Goal: Navigation & Orientation: Go to known website

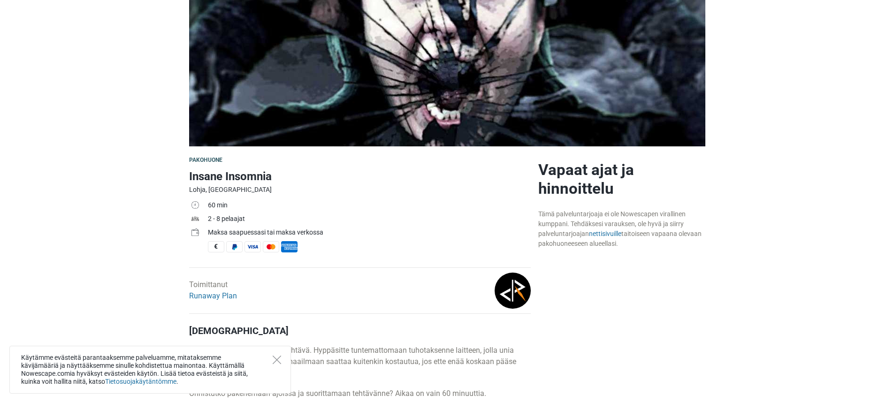
scroll to position [141, 0]
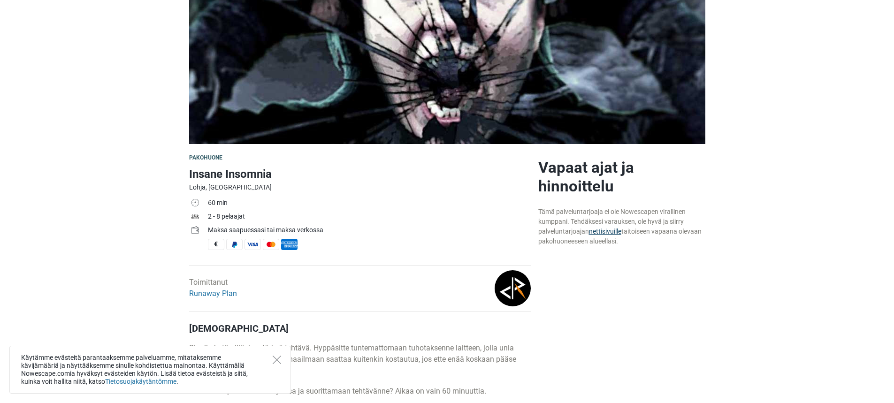
click at [607, 235] on link "nettisivuille" at bounding box center [605, 232] width 32 height 8
click at [220, 295] on link "Runaway Plan" at bounding box center [213, 293] width 48 height 9
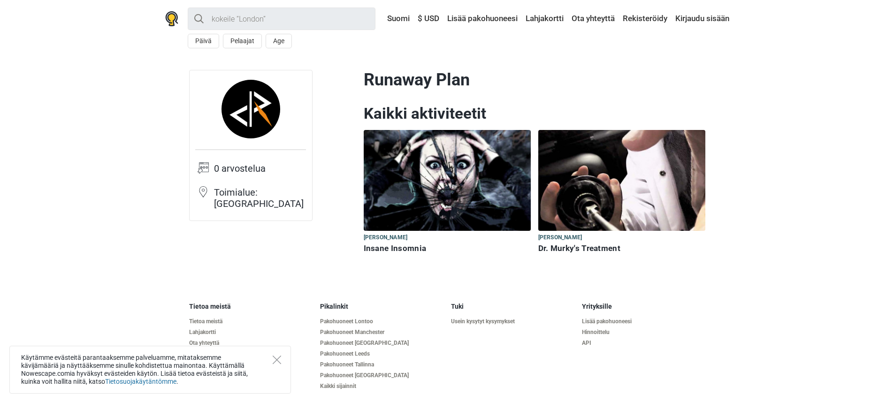
click at [401, 251] on h6 "Insane Insomnia" at bounding box center [447, 249] width 167 height 10
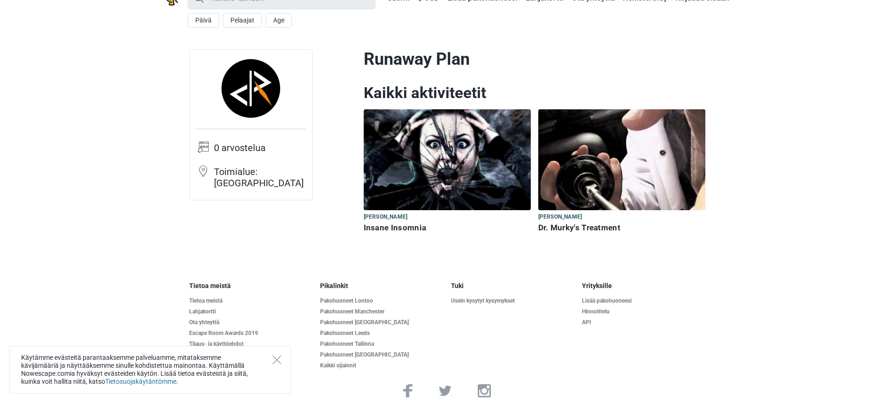
scroll to position [30, 0]
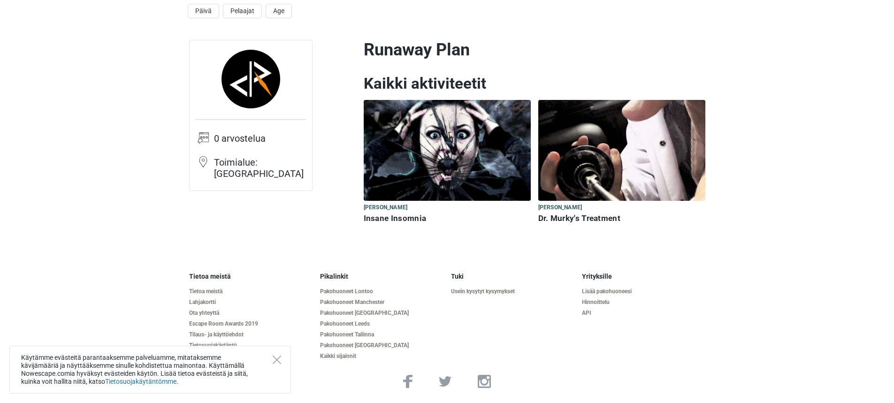
click at [593, 222] on h6 "Dr. Murky's Treatment" at bounding box center [621, 219] width 167 height 10
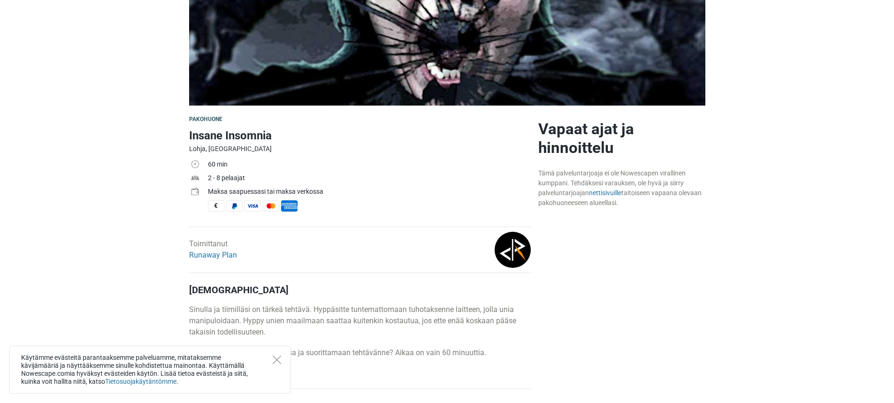
scroll to position [188, 0]
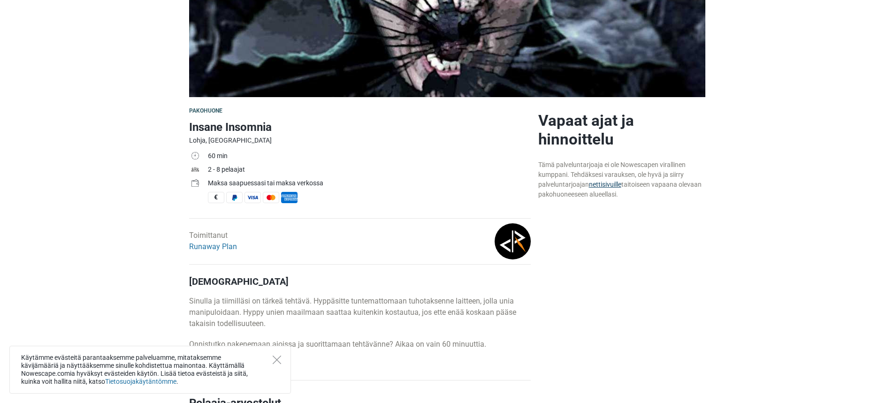
click at [604, 185] on link "nettisivuille" at bounding box center [605, 185] width 32 height 8
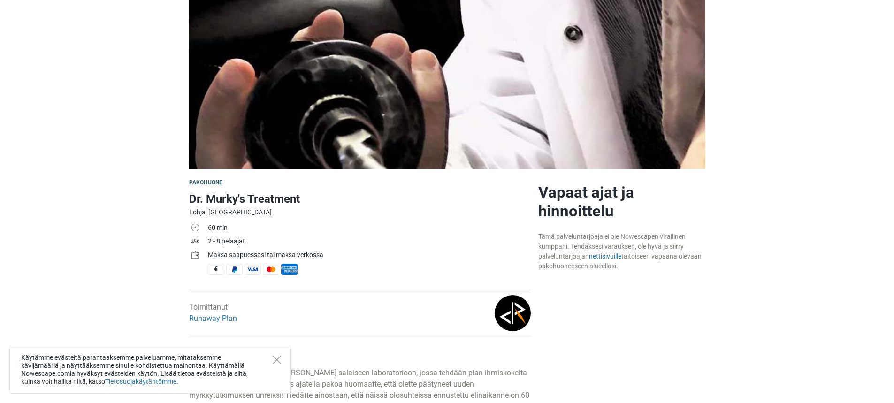
scroll to position [141, 0]
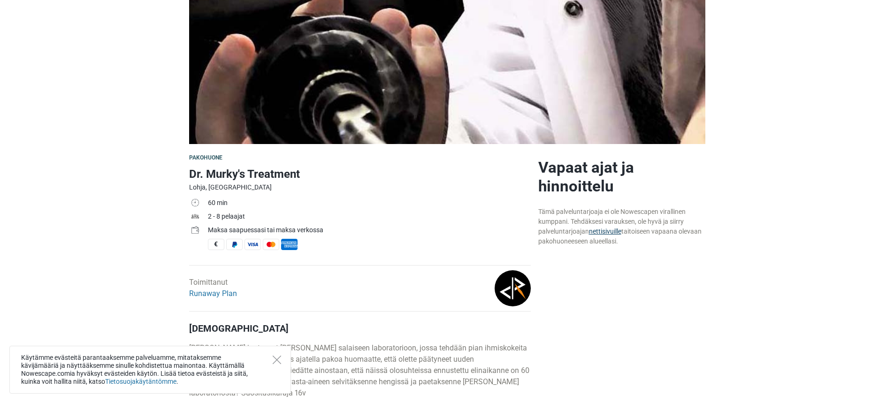
click at [608, 230] on link "nettisivuille" at bounding box center [605, 232] width 32 height 8
